Goal: Navigation & Orientation: Understand site structure

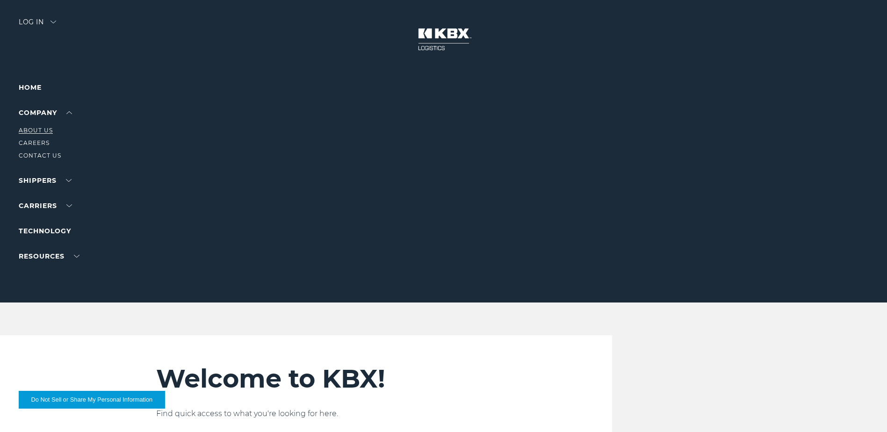
click at [39, 128] on link "About Us" at bounding box center [36, 130] width 34 height 7
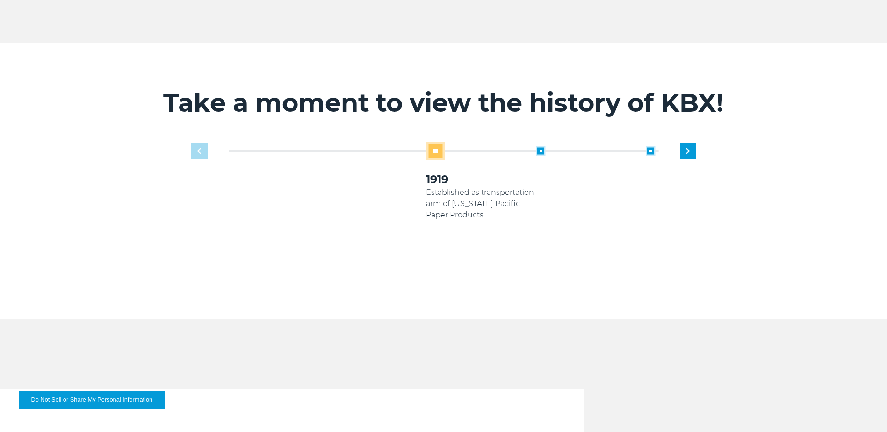
scroll to position [608, 0]
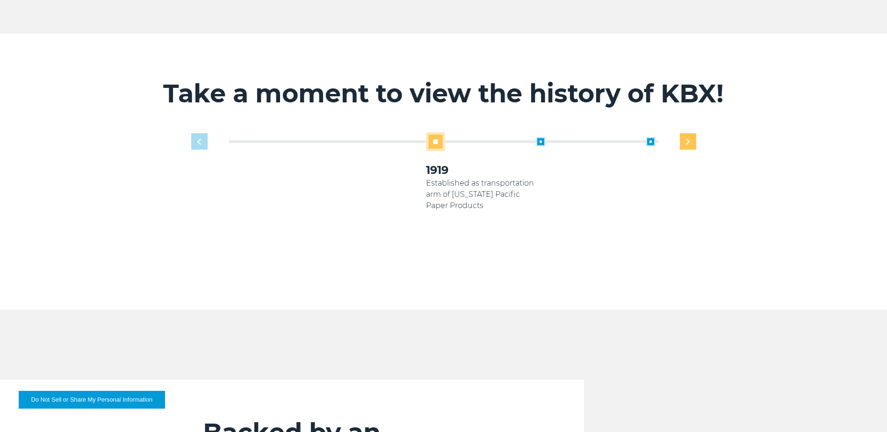
click at [683, 135] on div "Next slide" at bounding box center [688, 141] width 16 height 16
click at [198, 138] on img "Previous slide" at bounding box center [199, 141] width 4 height 6
click at [685, 133] on div "Next slide" at bounding box center [688, 141] width 16 height 16
click at [198, 138] on img "Previous slide" at bounding box center [199, 141] width 4 height 6
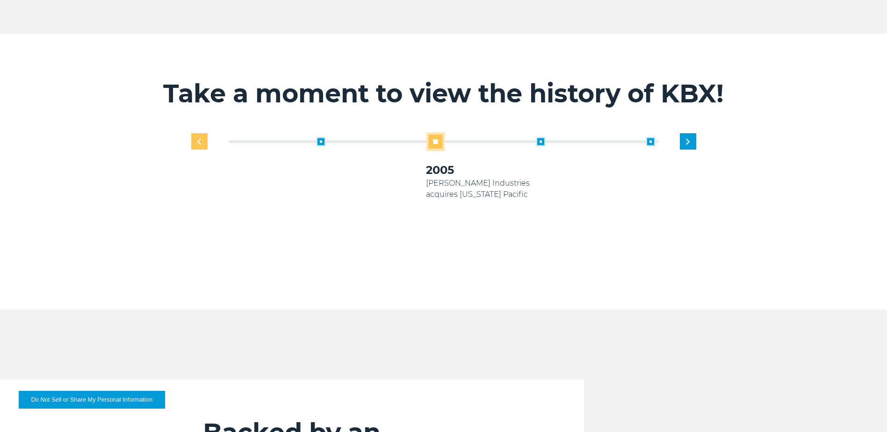
click at [198, 138] on img "Previous slide" at bounding box center [199, 141] width 4 height 6
click at [685, 133] on div "Next slide" at bounding box center [688, 141] width 16 height 16
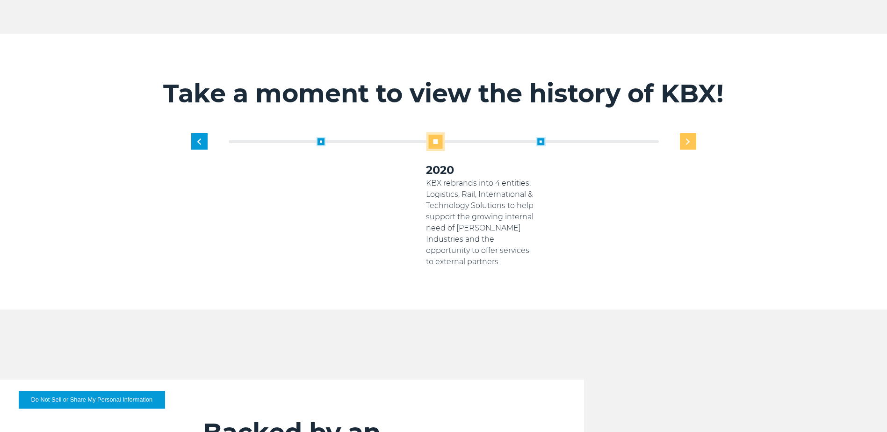
click at [685, 133] on div "Next slide" at bounding box center [688, 141] width 16 height 16
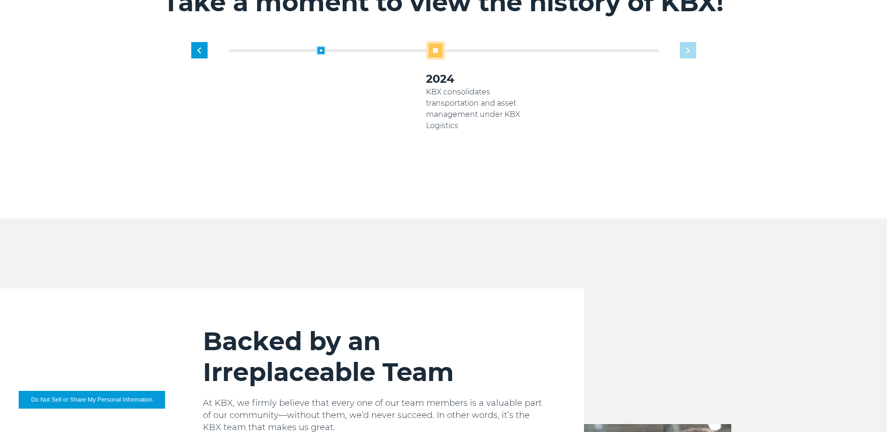
scroll to position [561, 0]
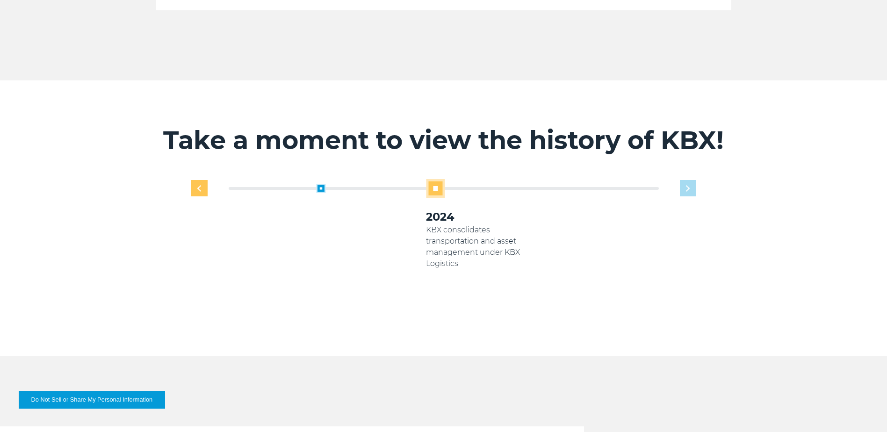
click at [203, 180] on div "Previous slide" at bounding box center [199, 188] width 16 height 16
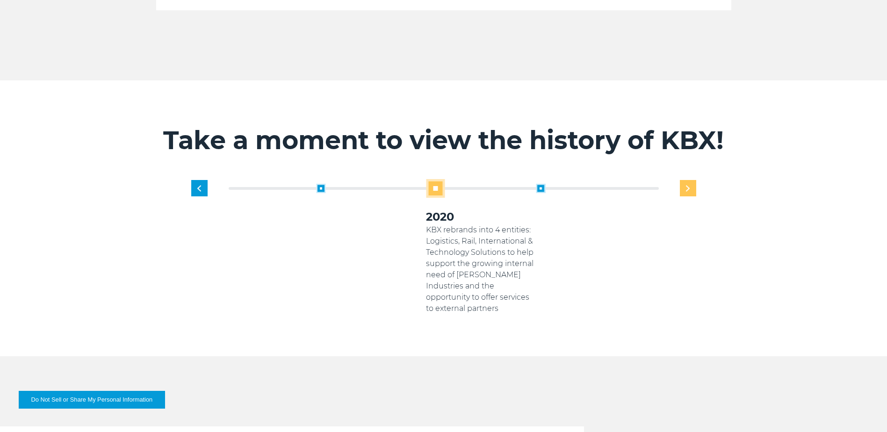
click at [694, 180] on div "Next slide" at bounding box center [688, 188] width 16 height 16
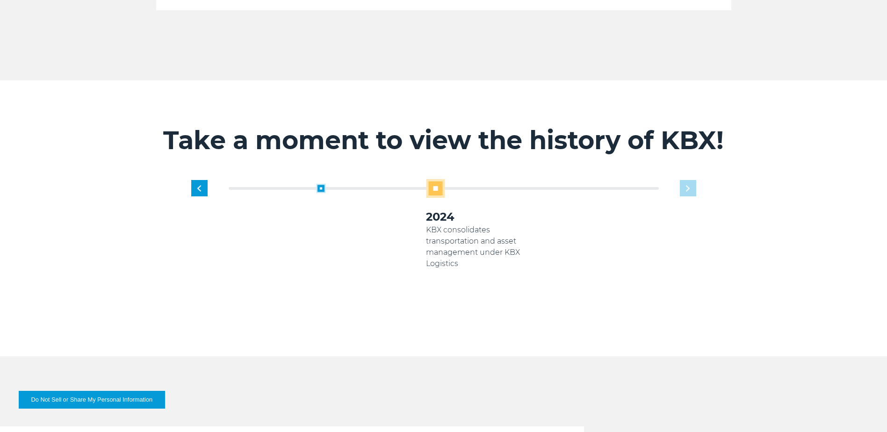
click at [209, 180] on div "1919 Established as transportation arm of Georgia Pacific Paper Products 2005 2…" at bounding box center [444, 253] width 515 height 149
click at [203, 180] on div "Previous slide" at bounding box center [199, 188] width 16 height 16
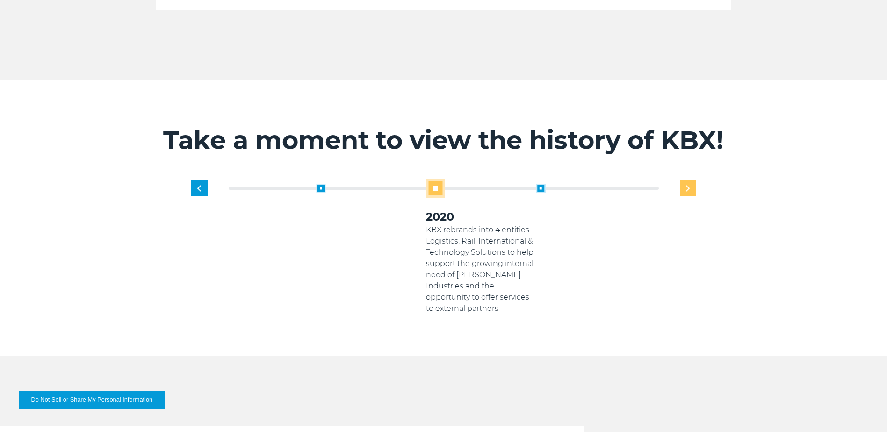
click at [692, 180] on div "Next slide" at bounding box center [688, 188] width 16 height 16
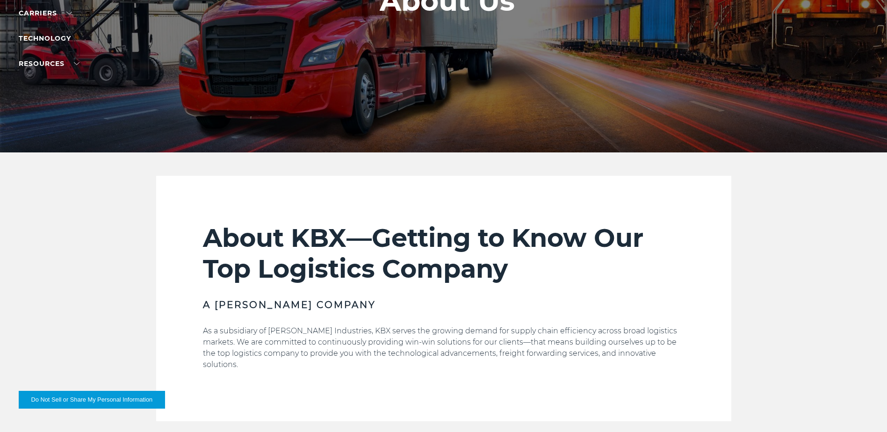
scroll to position [0, 0]
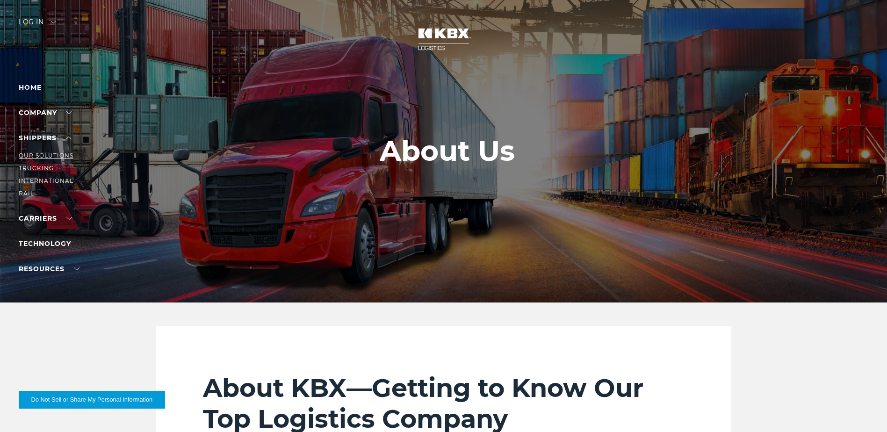
click at [62, 155] on link "Our Solutions" at bounding box center [46, 155] width 55 height 7
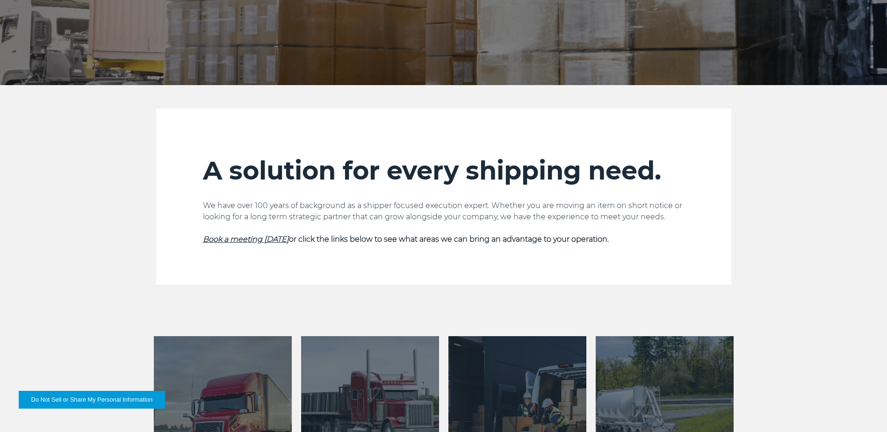
scroll to position [234, 0]
